Goal: Information Seeking & Learning: Learn about a topic

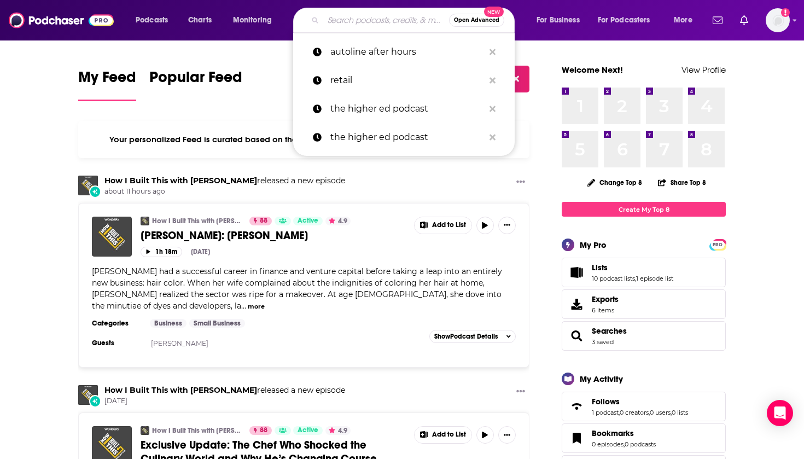
click at [354, 24] on input "Search podcasts, credits, & more..." at bounding box center [386, 20] width 126 height 18
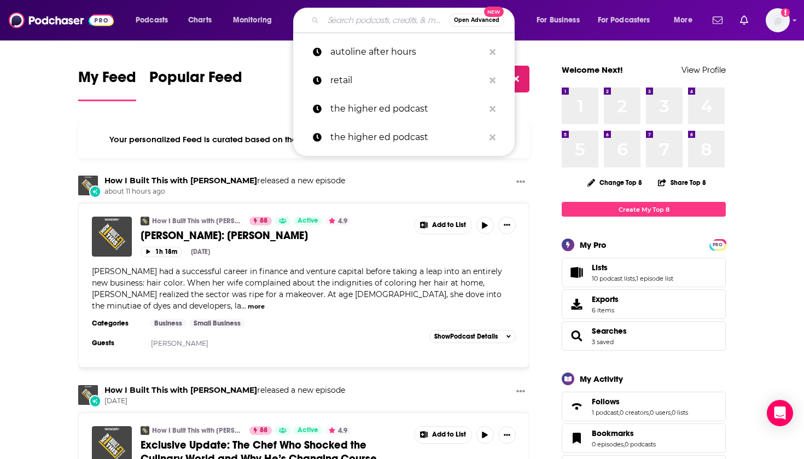
click at [365, 27] on input "Search podcasts, credits, & more..." at bounding box center [386, 20] width 126 height 18
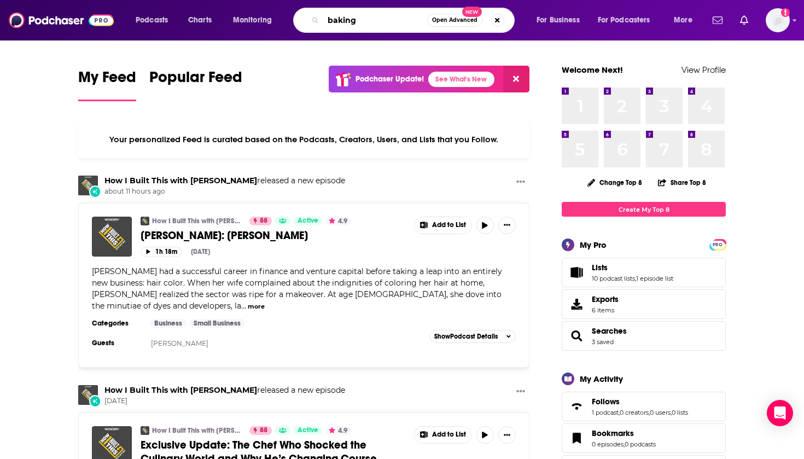
type input "baking"
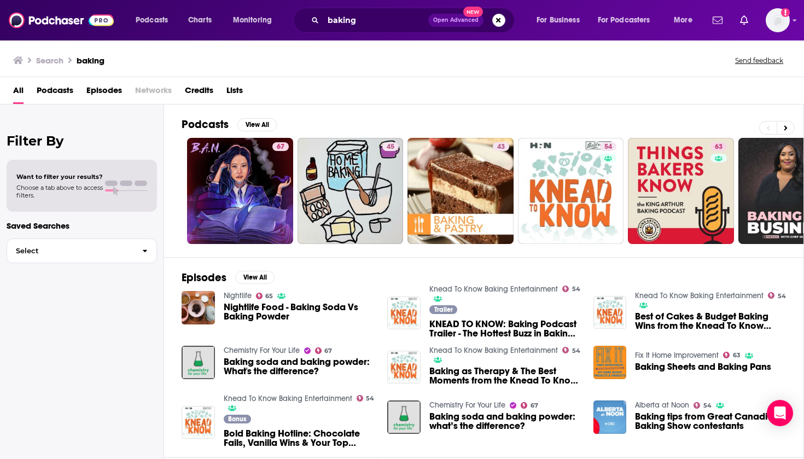
click at [55, 93] on span "Podcasts" at bounding box center [55, 92] width 37 height 22
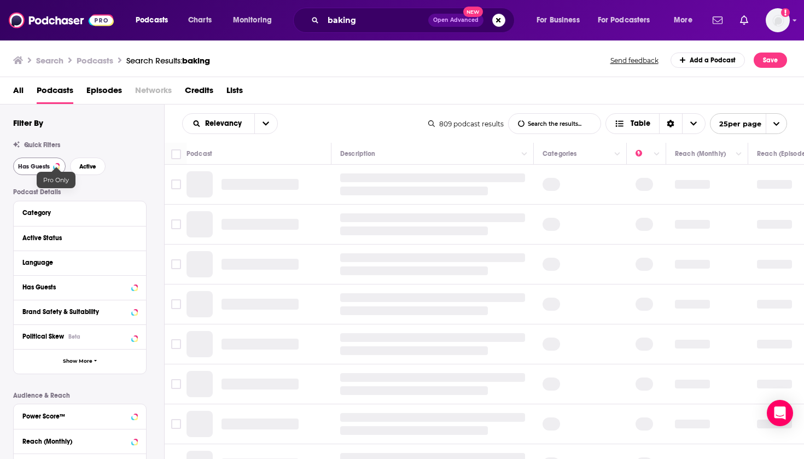
click at [49, 166] on span "Has Guests" at bounding box center [34, 167] width 32 height 6
click at [89, 166] on span "Active" at bounding box center [87, 167] width 17 height 6
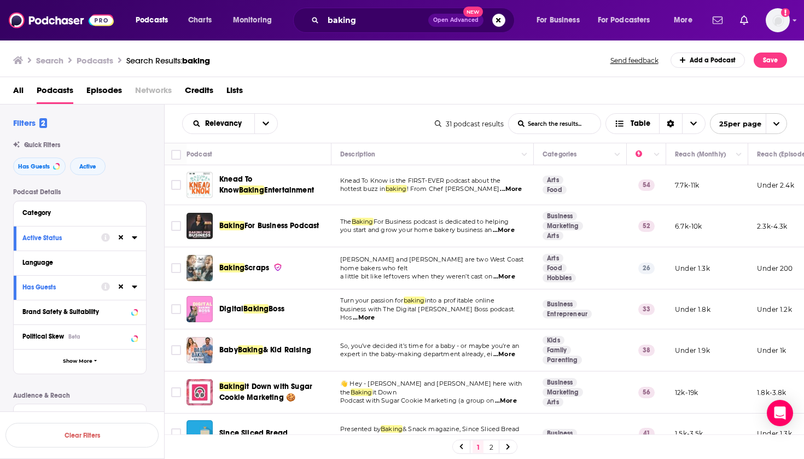
click at [489, 191] on span "...More" at bounding box center [511, 189] width 22 height 9
click at [419, 116] on div "Relevancy List Search Input Search the results... Table" at bounding box center [308, 123] width 253 height 21
